Goal: Information Seeking & Learning: Find specific fact

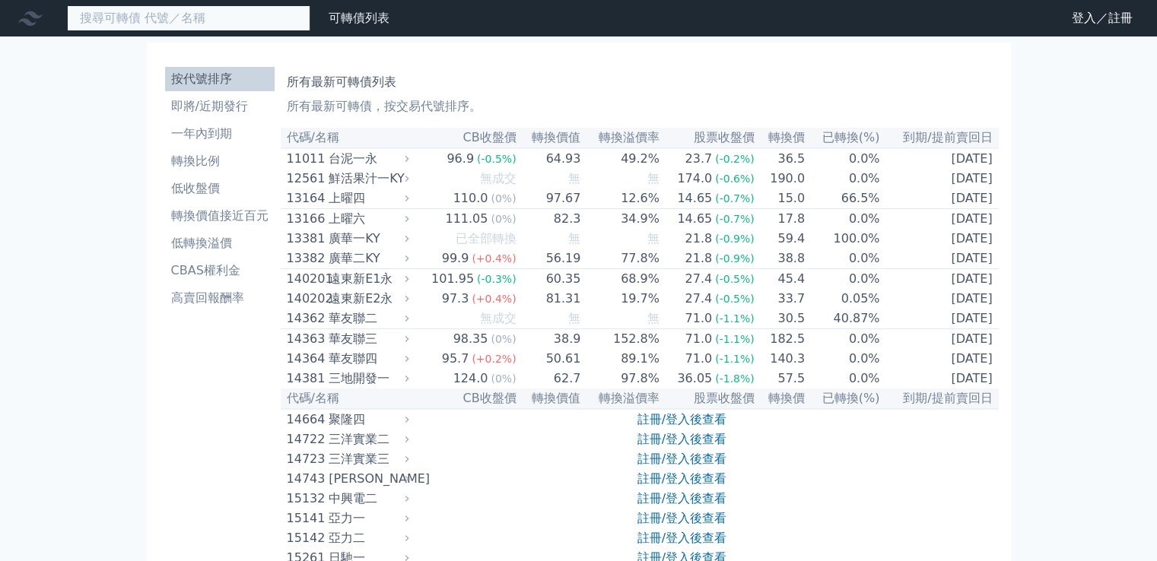
click at [256, 22] on input at bounding box center [188, 18] width 243 height 26
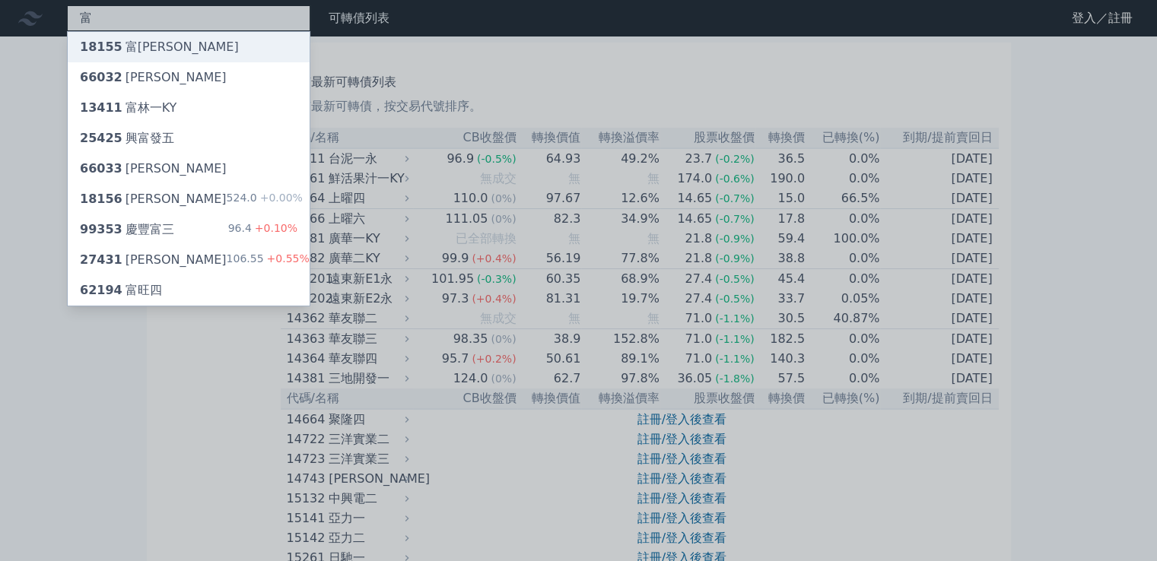
type input "富"
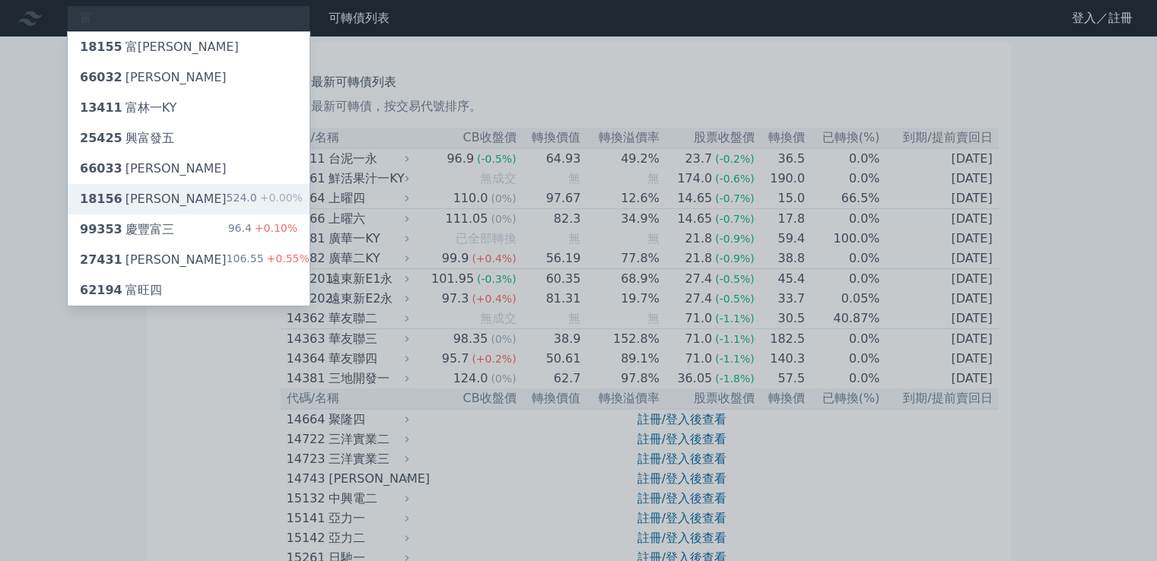
click at [131, 202] on div "18156 [PERSON_NAME]" at bounding box center [153, 199] width 147 height 18
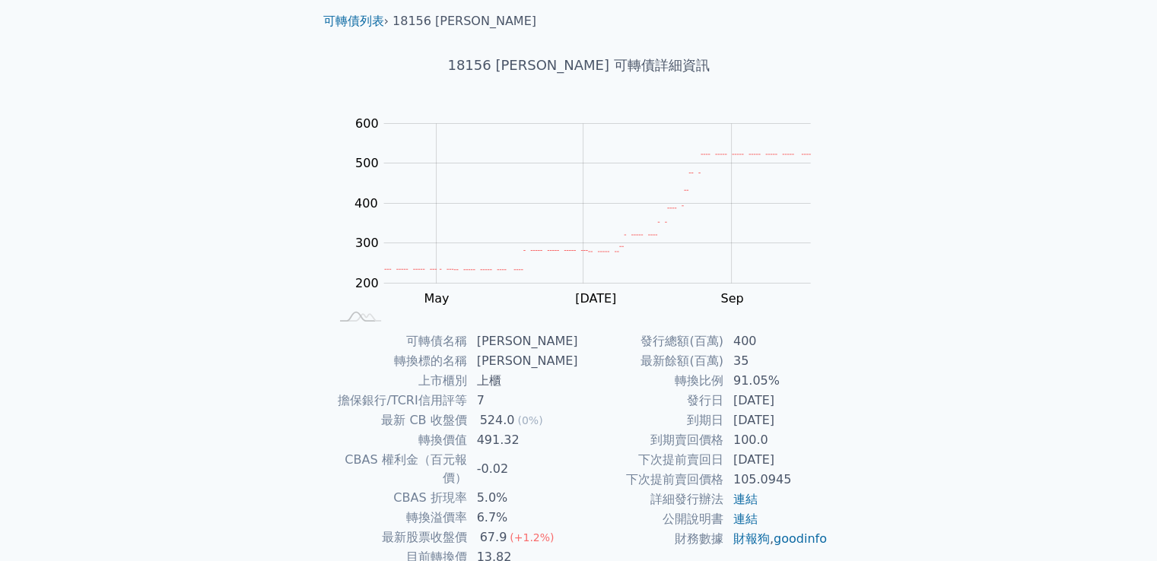
scroll to position [76, 0]
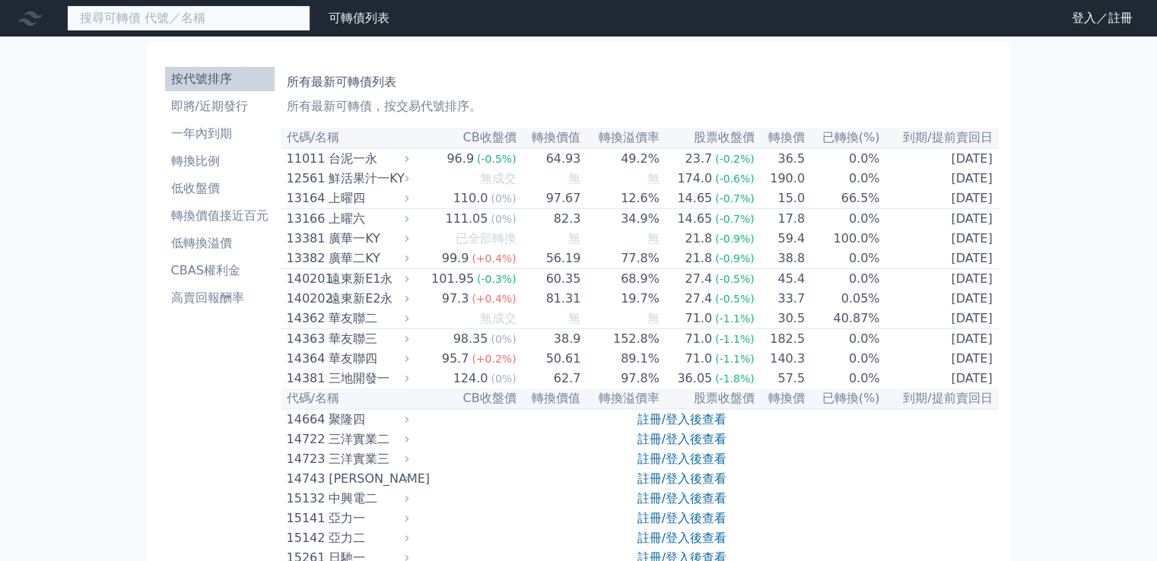
click at [273, 16] on input at bounding box center [188, 18] width 243 height 26
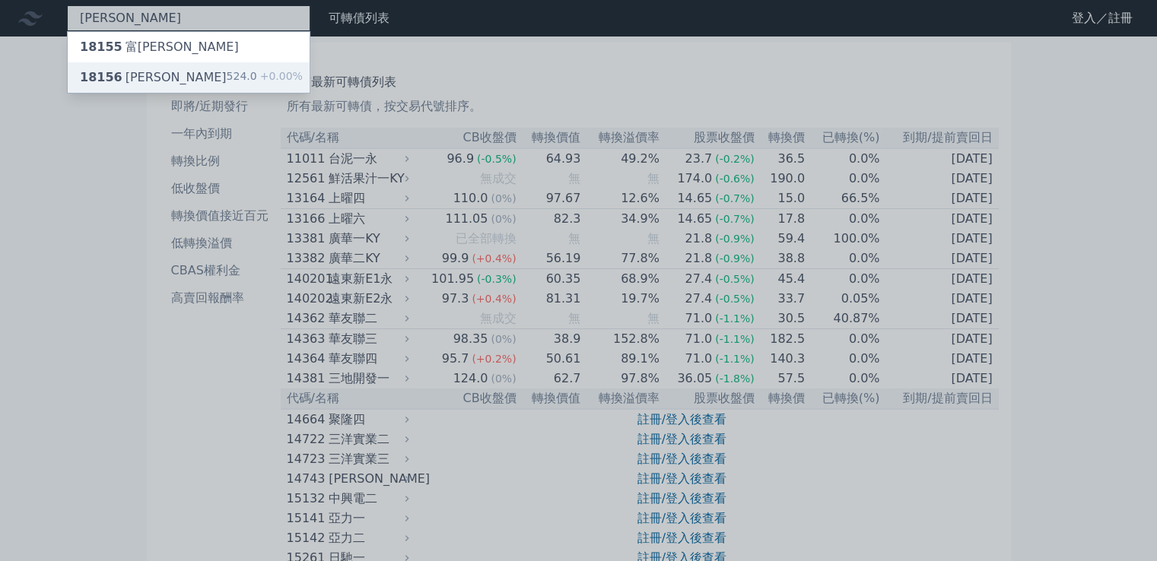
type input "[PERSON_NAME]"
click at [154, 88] on div "18156 富喬六 524.0 +0.00%" at bounding box center [189, 77] width 242 height 30
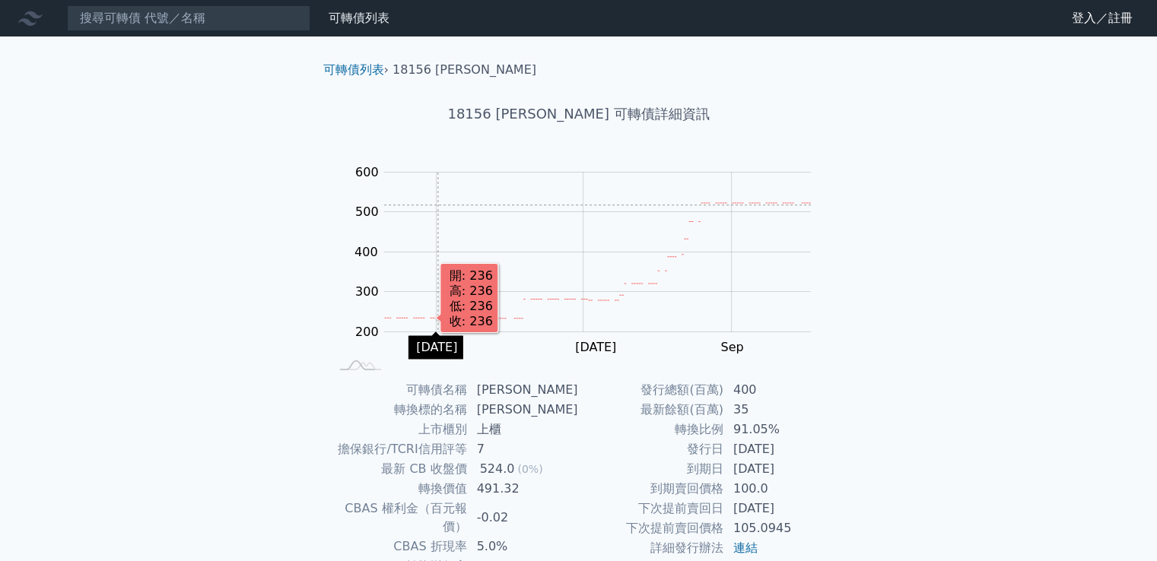
scroll to position [143, 0]
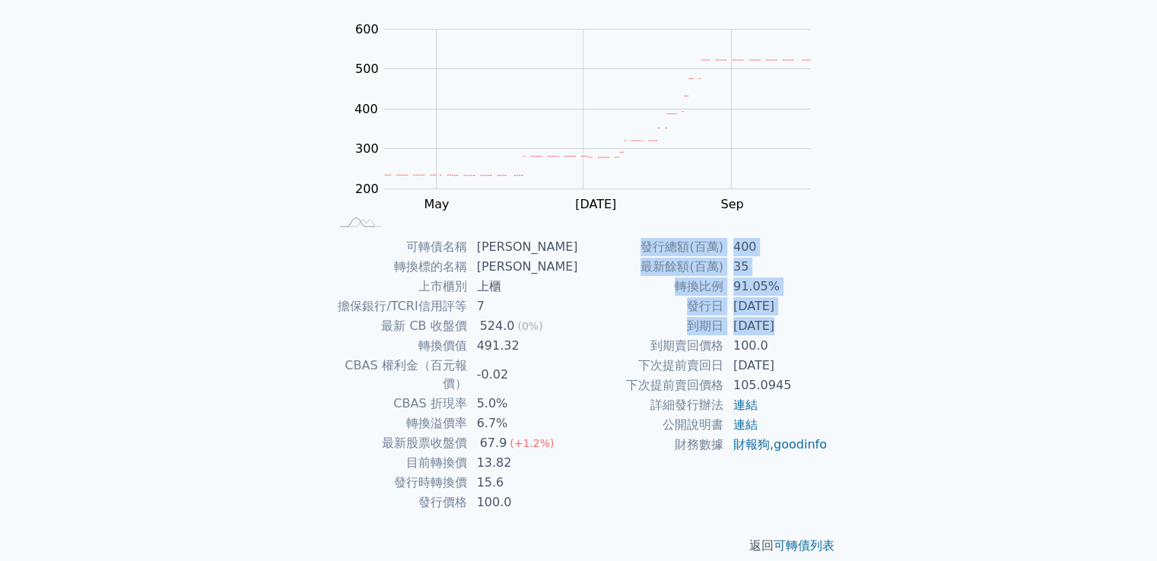
drag, startPoint x: 677, startPoint y: 254, endPoint x: 773, endPoint y: 329, distance: 121.9
click at [771, 329] on tbody "發行總額(百萬) 400 最新餘額(百萬) 35 轉換比例 91.05% 發行日 [DATE] 到期日 [DATE] 到期賣回價格 100.0 下次提前賣回日…" at bounding box center [703, 346] width 249 height 218
click at [603, 281] on td "轉換比例" at bounding box center [651, 287] width 145 height 20
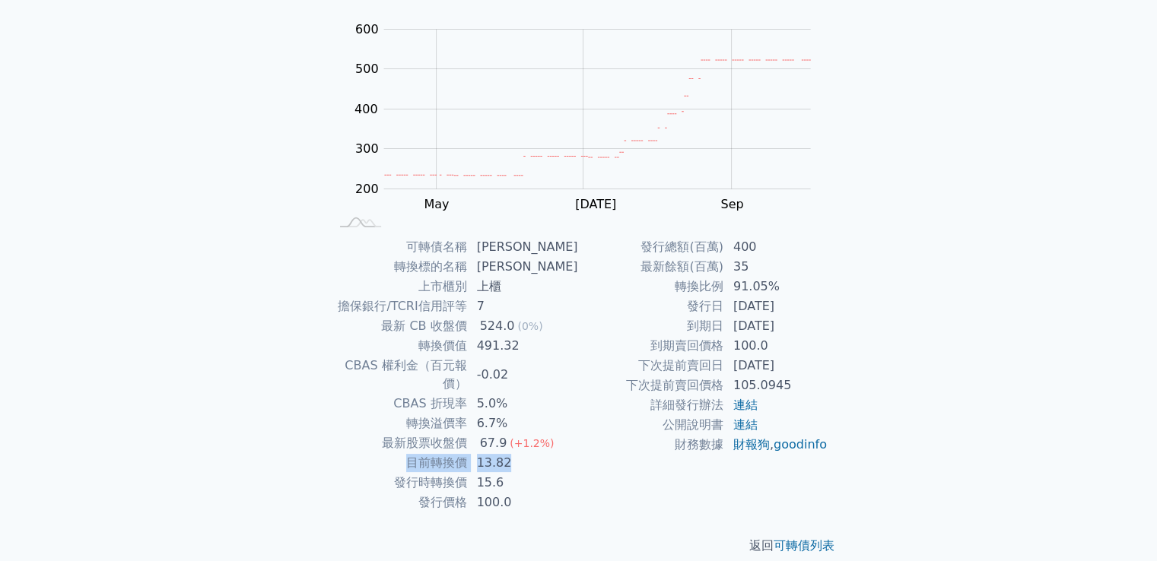
drag, startPoint x: 411, startPoint y: 443, endPoint x: 554, endPoint y: 444, distance: 143.0
click at [554, 453] on tr "目前轉換價 13.82" at bounding box center [453, 463] width 249 height 20
click at [554, 453] on td "13.82" at bounding box center [523, 463] width 111 height 20
click at [502, 453] on td "13.82" at bounding box center [523, 463] width 111 height 20
